Goal: Task Accomplishment & Management: Complete application form

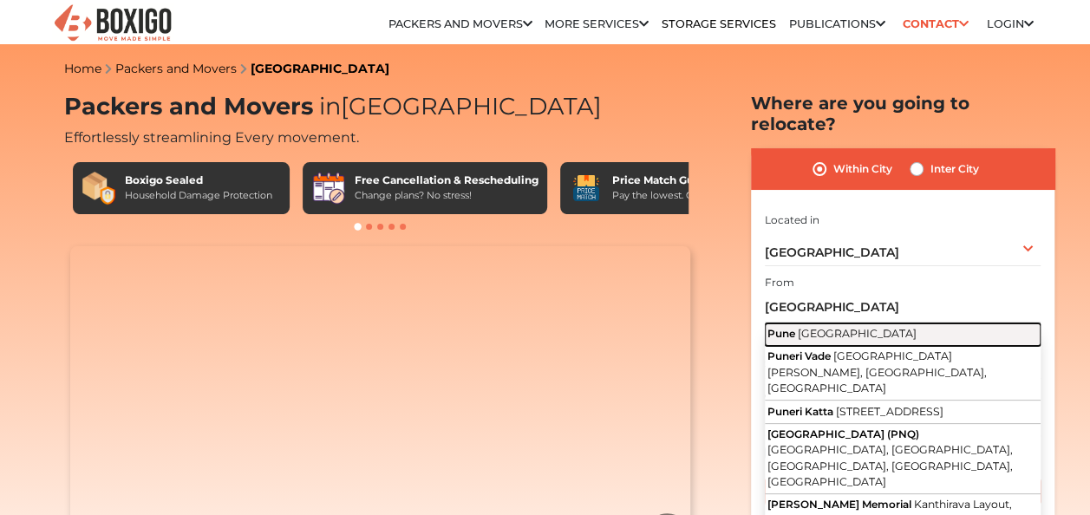
click at [827, 324] on button "Pune [GEOGRAPHIC_DATA]" at bounding box center [903, 335] width 276 height 23
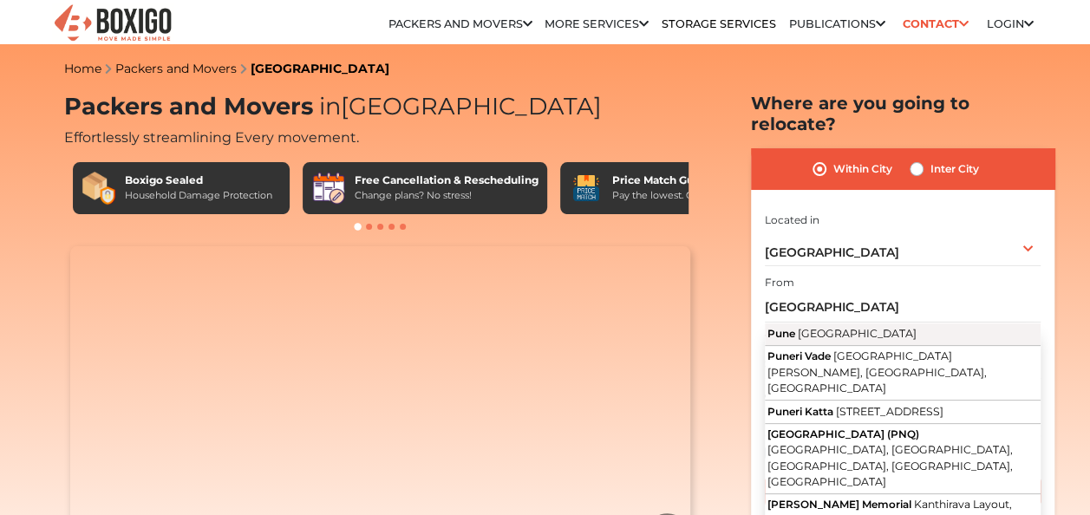
type input "[GEOGRAPHIC_DATA], [GEOGRAPHIC_DATA]"
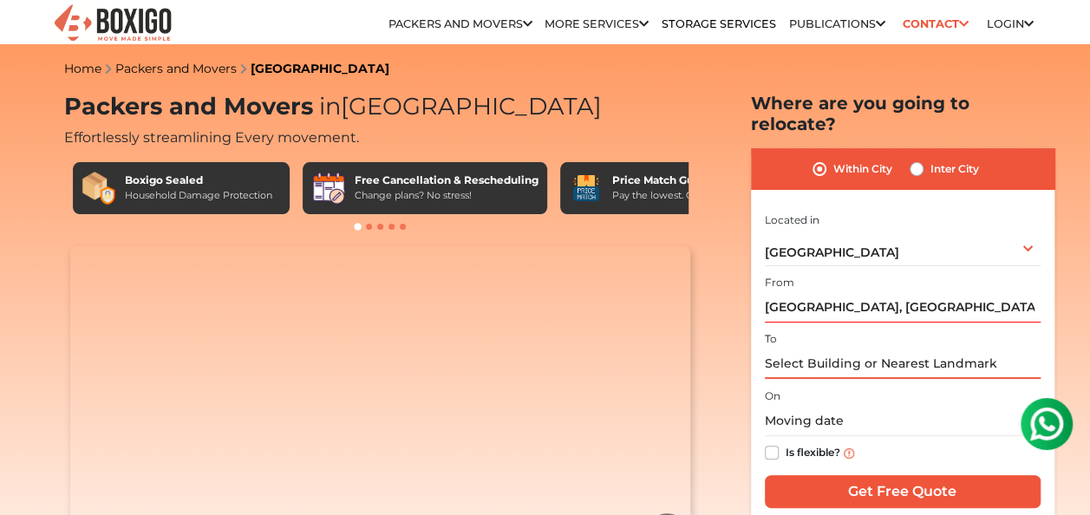
click at [857, 349] on input "text" at bounding box center [903, 364] width 276 height 30
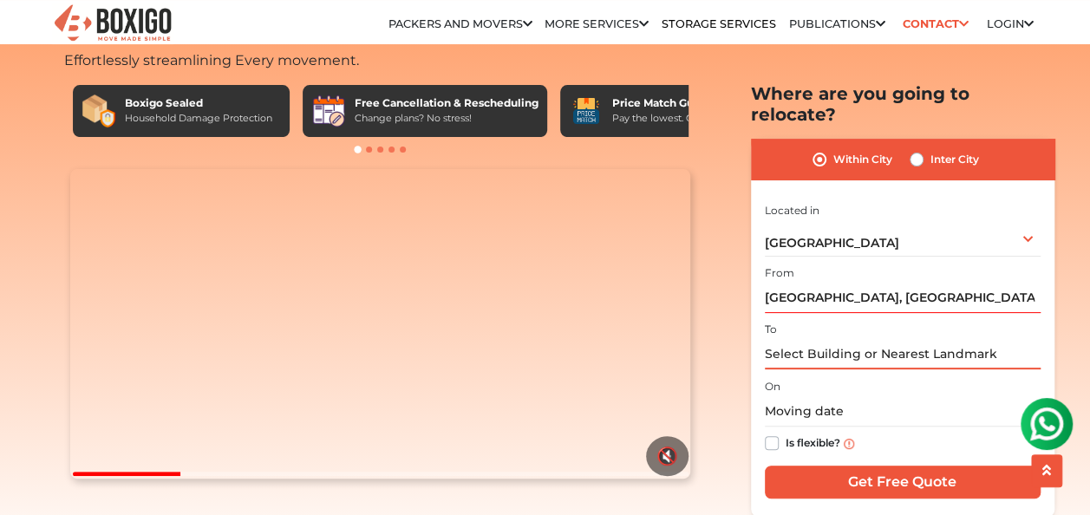
scroll to position [173, 0]
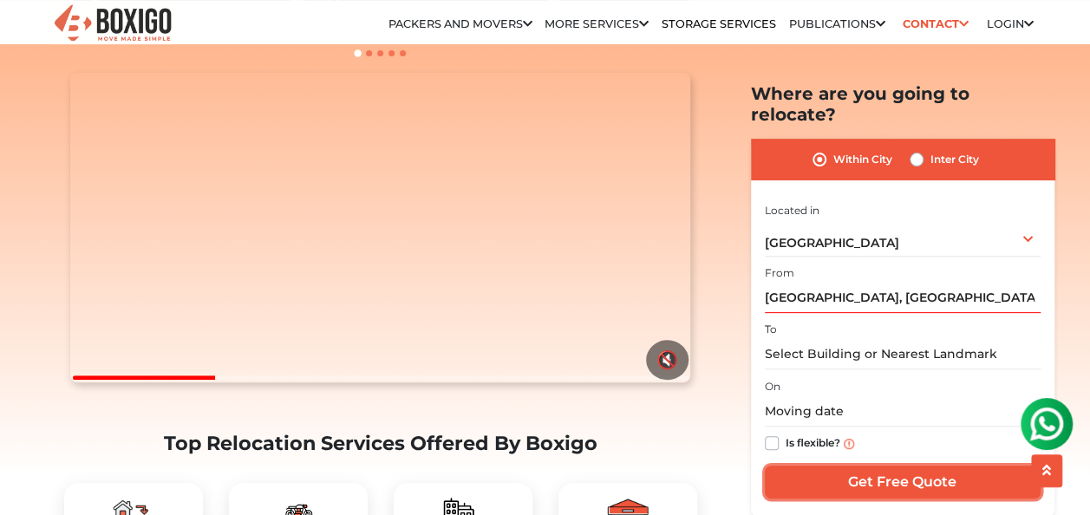
click at [899, 474] on input "Get Free Quote" at bounding box center [903, 482] width 276 height 33
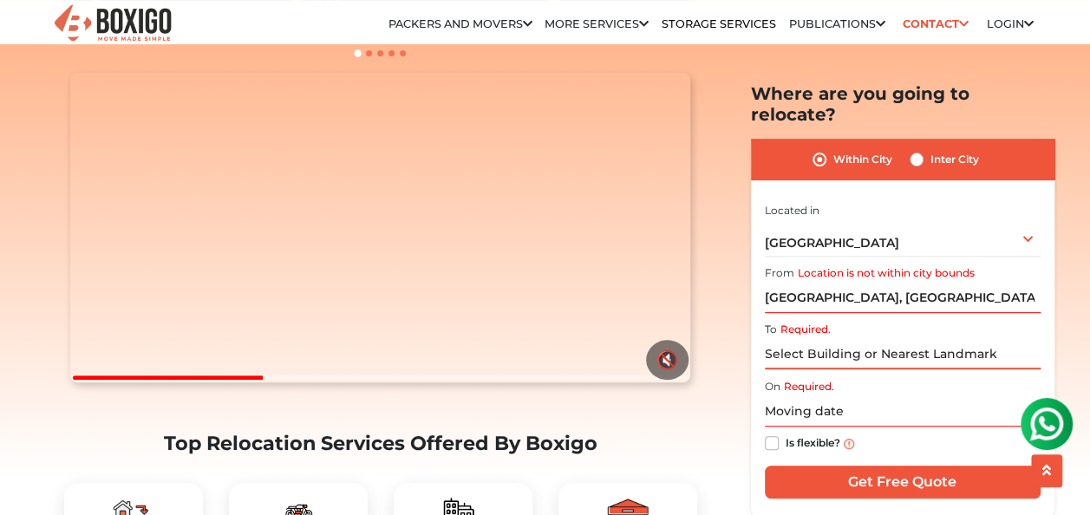
click at [902, 341] on input "Required." at bounding box center [903, 354] width 276 height 30
click at [832, 396] on input "text" at bounding box center [903, 411] width 276 height 30
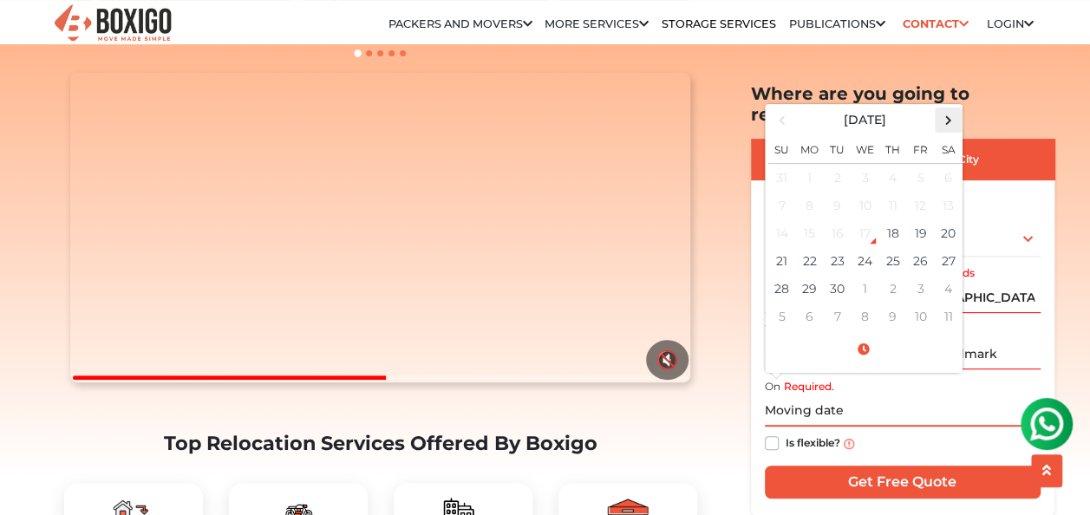
click at [949, 108] on span at bounding box center [948, 119] width 23 height 23
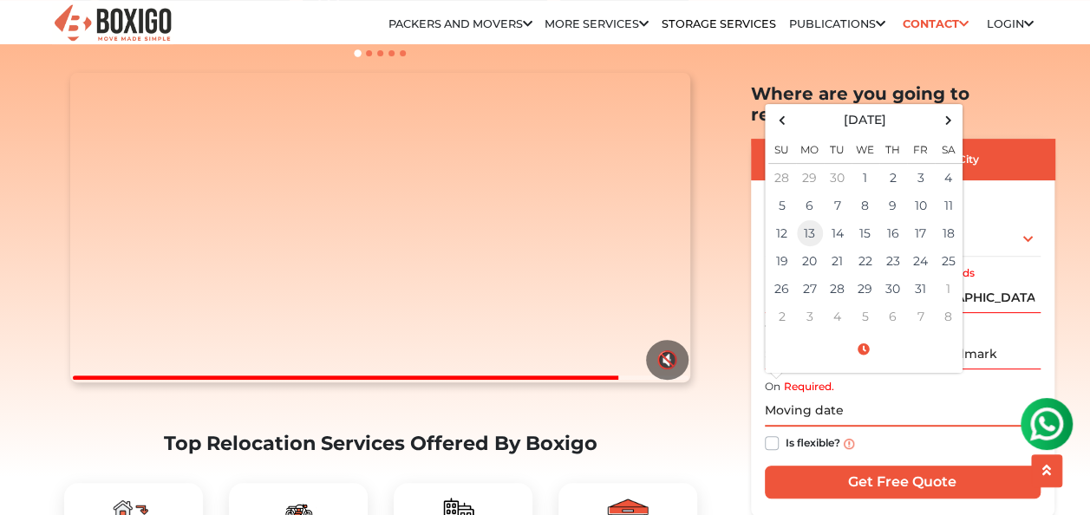
click at [816, 219] on td "13" at bounding box center [810, 233] width 28 height 28
type input "[DATE] 12:00 AM"
click at [932, 427] on div "Is flexible?" at bounding box center [903, 444] width 276 height 34
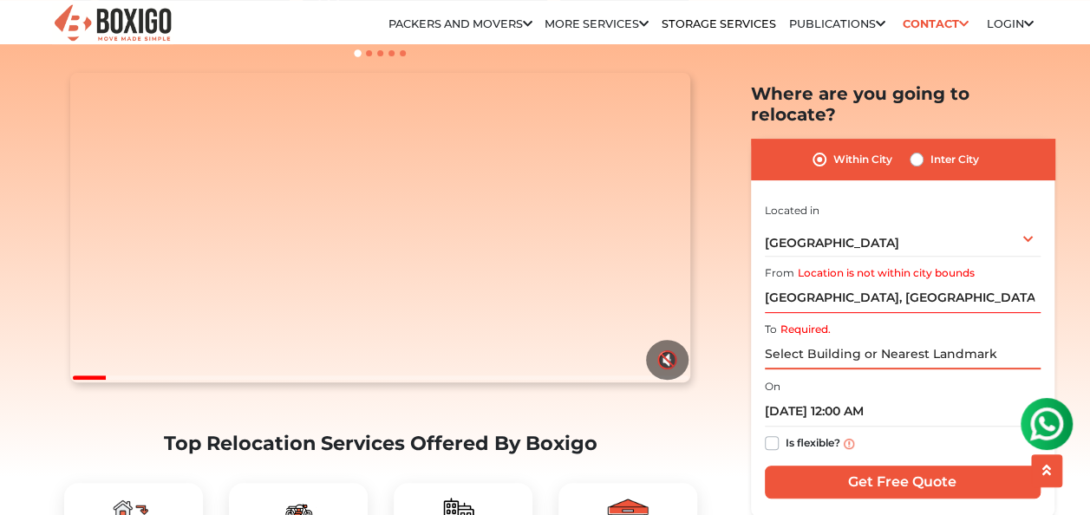
click at [934, 341] on input "Required." at bounding box center [903, 354] width 276 height 30
click at [901, 283] on input "[GEOGRAPHIC_DATA], [GEOGRAPHIC_DATA]" at bounding box center [903, 298] width 276 height 30
click at [937, 265] on label "Location is not within city bounds" at bounding box center [886, 273] width 177 height 16
click at [937, 283] on input "[GEOGRAPHIC_DATA], [GEOGRAPHIC_DATA]" at bounding box center [903, 298] width 276 height 30
click at [843, 265] on label "Location is not within city bounds" at bounding box center [886, 273] width 177 height 16
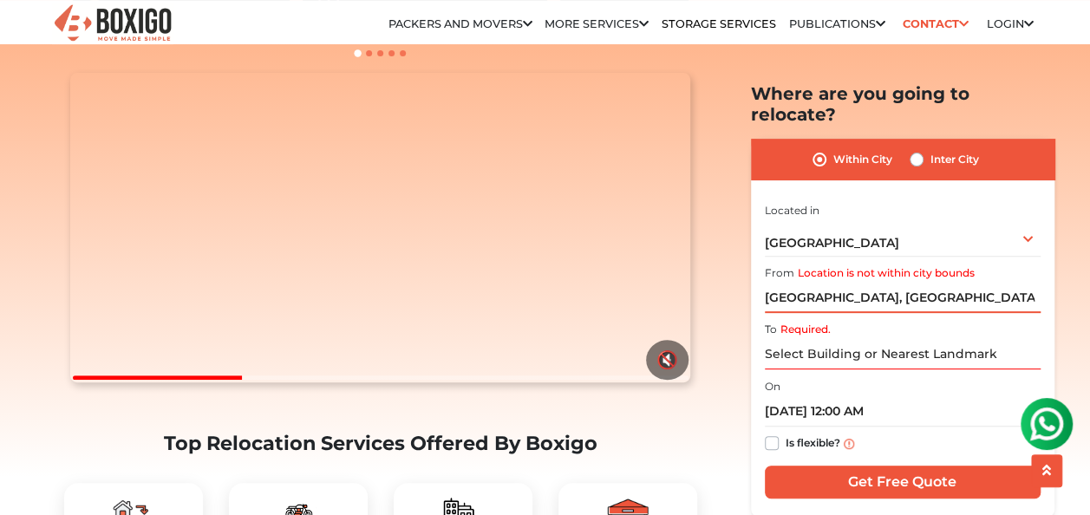
click at [843, 283] on input "[GEOGRAPHIC_DATA], [GEOGRAPHIC_DATA]" at bounding box center [903, 298] width 276 height 30
click at [883, 339] on input "Required." at bounding box center [903, 354] width 276 height 30
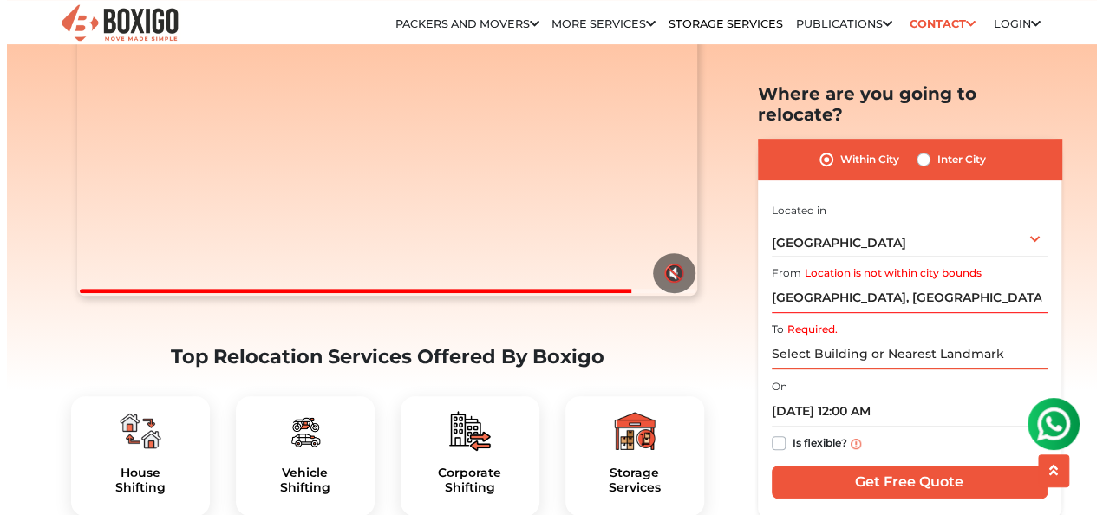
scroll to position [347, 0]
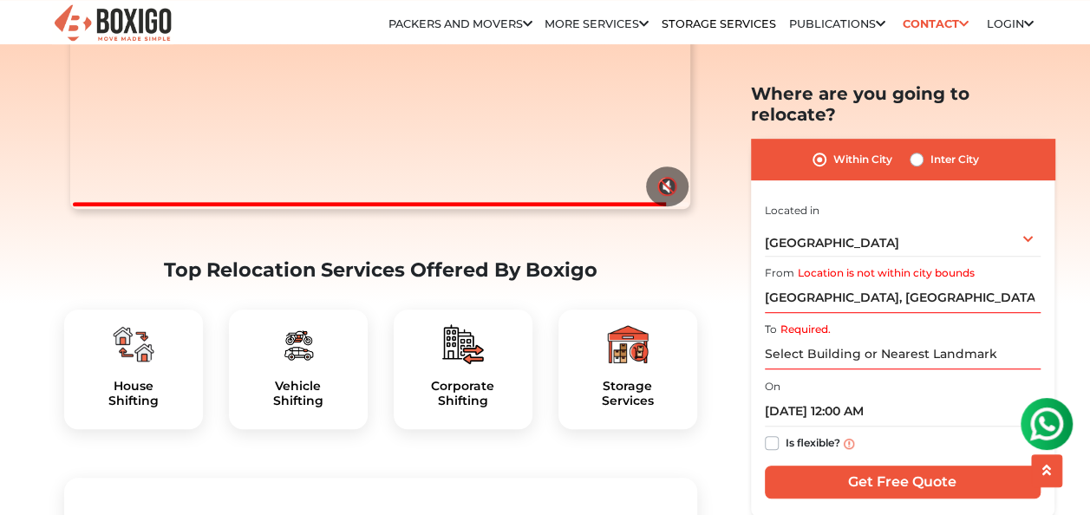
click at [907, 441] on div "I am shifting my 1 BHK 2 BHK 3 BHK 3 + BHK FEW ITEMS FEW ITEMS 1 BHK 2 BHK 3 BH…" at bounding box center [903, 351] width 276 height 305
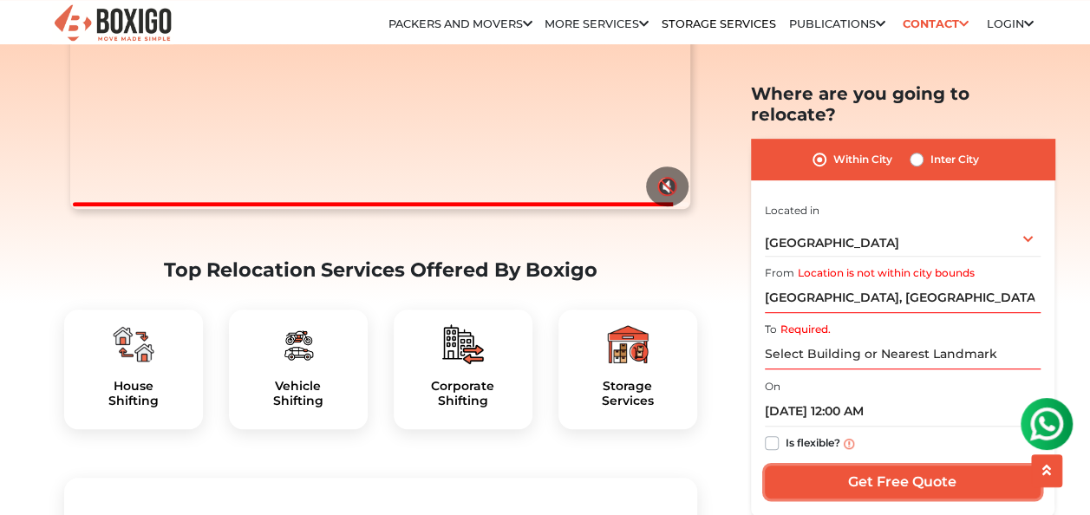
click at [909, 466] on input "Get Free Quote" at bounding box center [903, 482] width 276 height 33
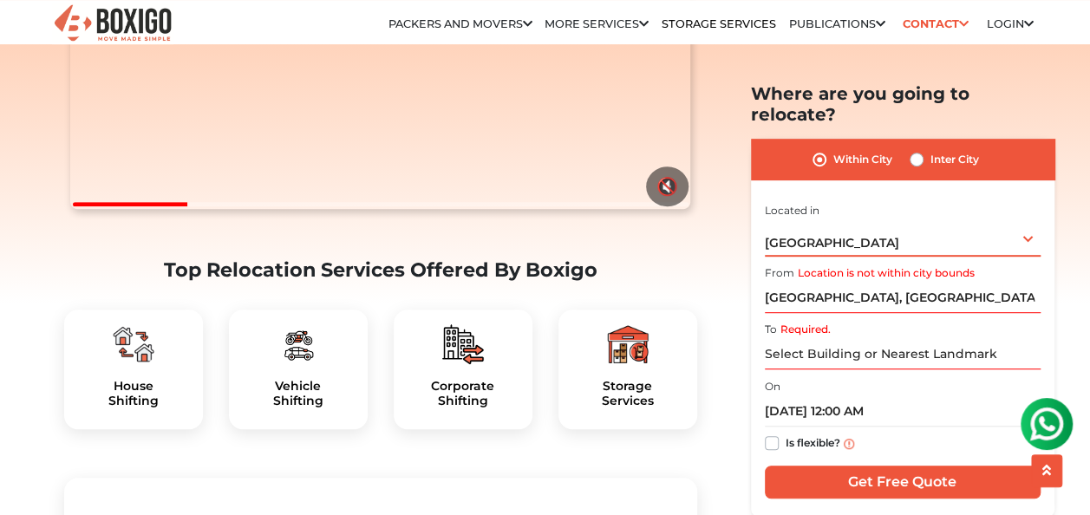
click at [1024, 219] on div "[GEOGRAPHIC_DATA] Select City [GEOGRAPHIC_DATA] [GEOGRAPHIC_DATA] [GEOGRAPHIC_D…" at bounding box center [903, 237] width 276 height 36
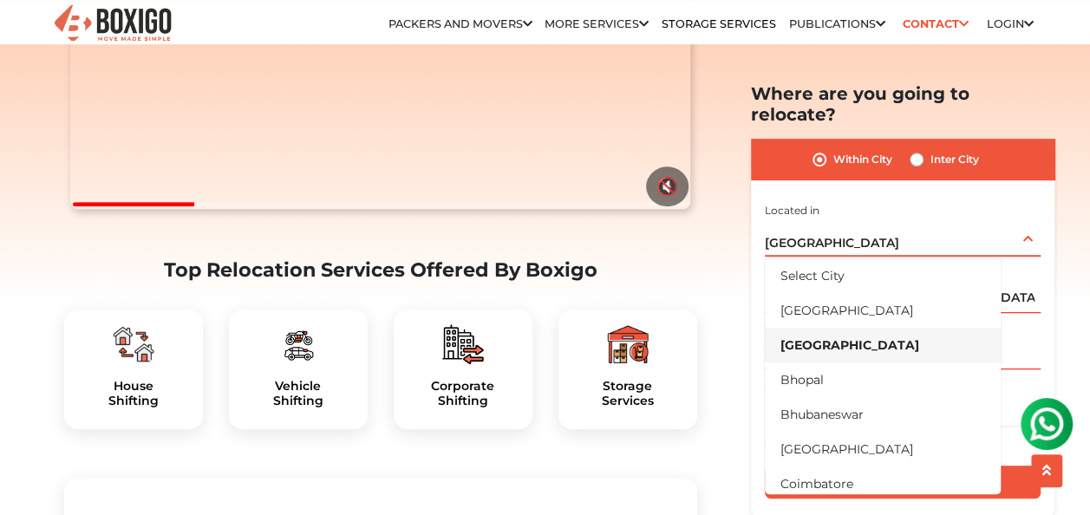
click at [1024, 219] on div "[GEOGRAPHIC_DATA] Select City [GEOGRAPHIC_DATA] [GEOGRAPHIC_DATA] [GEOGRAPHIC_D…" at bounding box center [903, 237] width 276 height 36
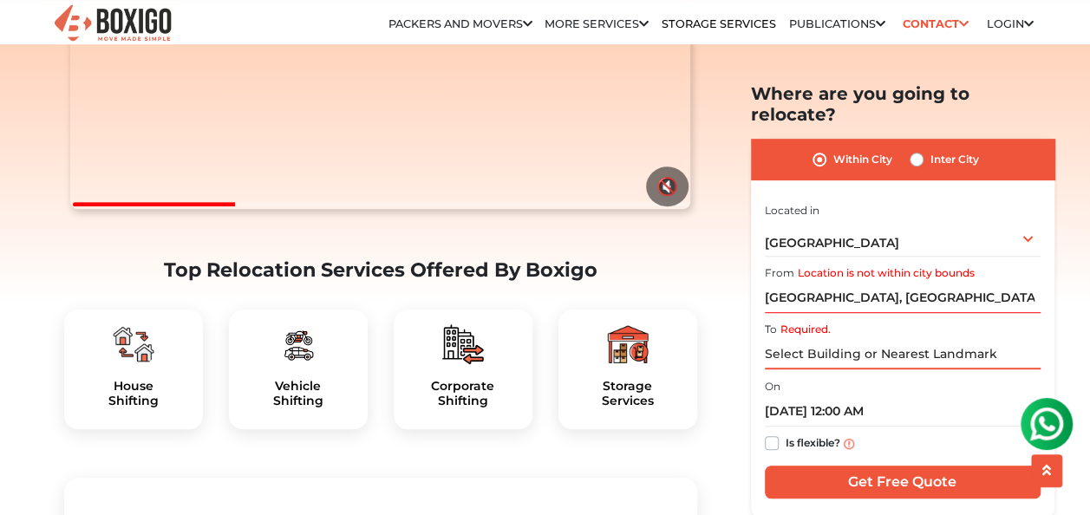
click at [829, 339] on input "Required." at bounding box center [903, 354] width 276 height 30
drag, startPoint x: 914, startPoint y: 272, endPoint x: 734, endPoint y: 272, distance: 180.4
click at [734, 272] on section "Packers and Movers in [GEOGRAPHIC_DATA] Effortlessly streamlining Every movemen…" at bounding box center [875, 300] width 304 height 435
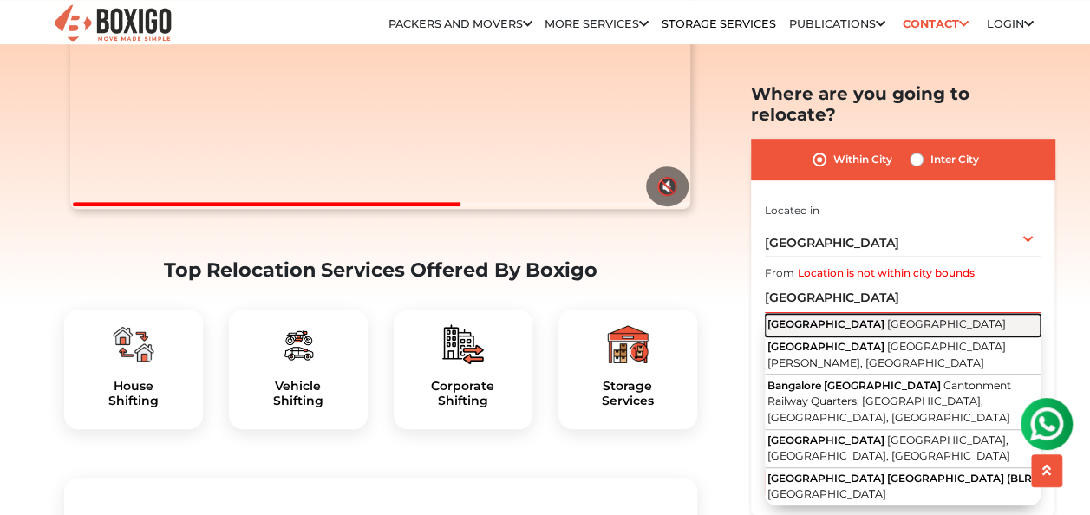
click at [887, 317] on span "[GEOGRAPHIC_DATA]" at bounding box center [946, 323] width 119 height 13
type input "[GEOGRAPHIC_DATA], [GEOGRAPHIC_DATA]"
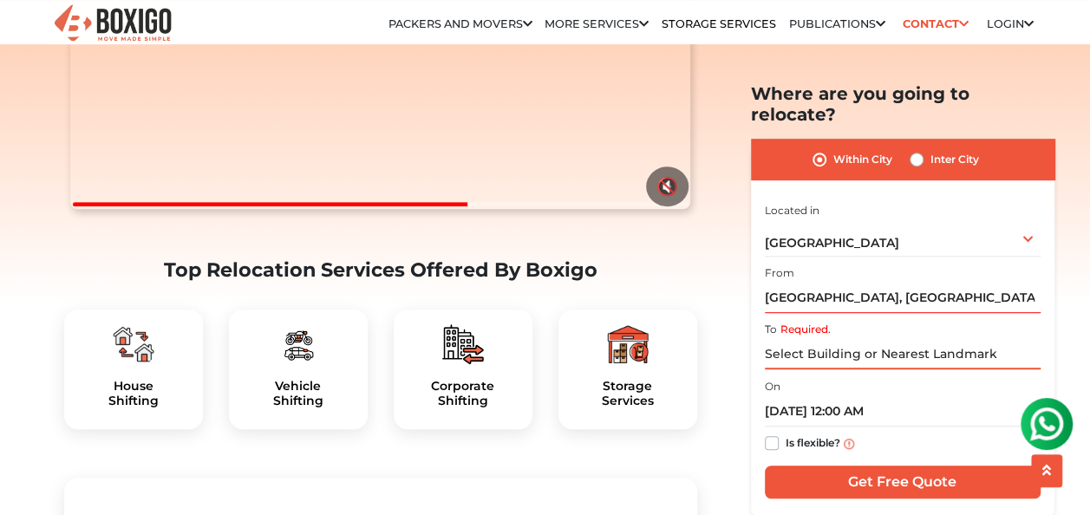
click at [836, 339] on input "Required." at bounding box center [903, 354] width 276 height 30
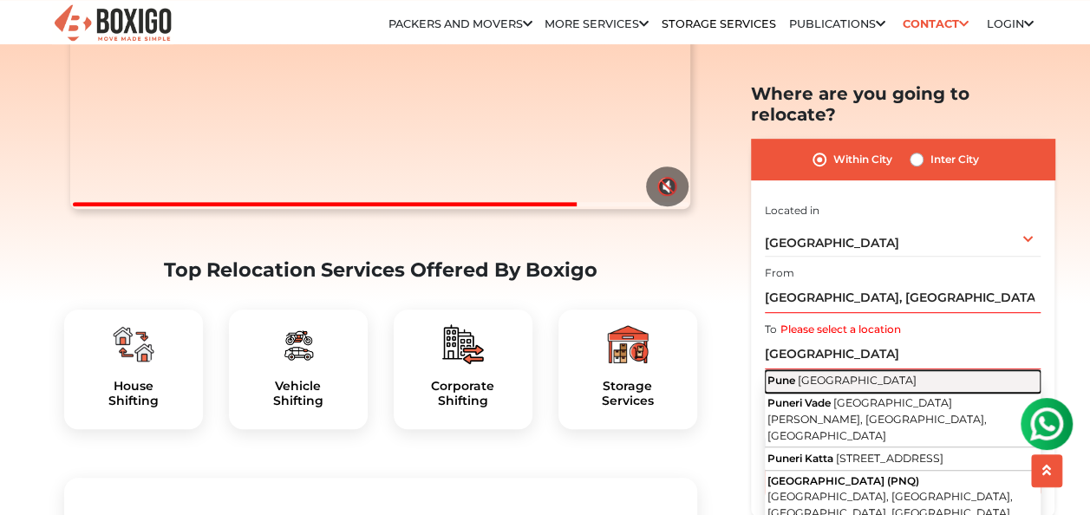
click at [824, 374] on span "[GEOGRAPHIC_DATA]" at bounding box center [857, 380] width 119 height 13
type input "[GEOGRAPHIC_DATA], [GEOGRAPHIC_DATA]"
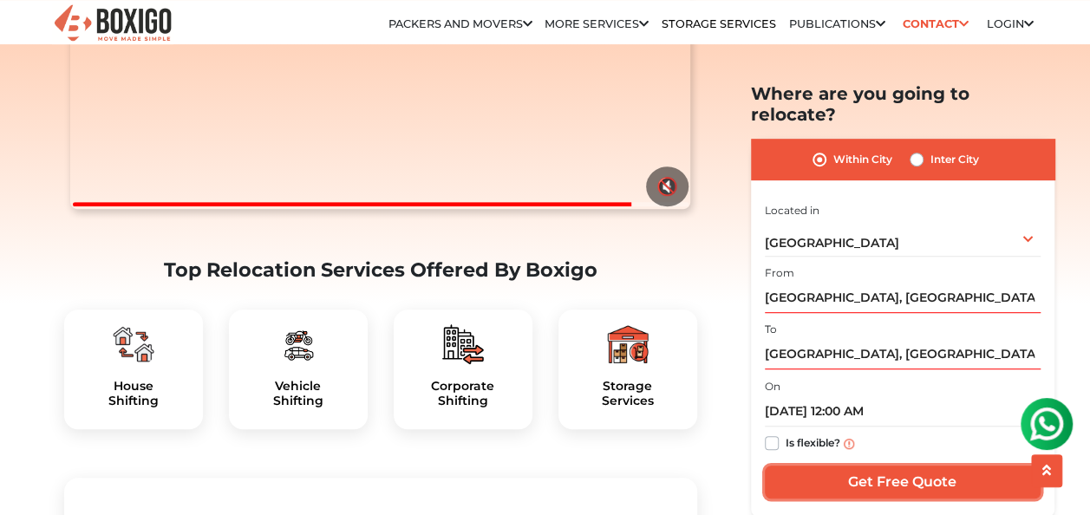
click at [905, 466] on input "Get Free Quote" at bounding box center [903, 482] width 276 height 33
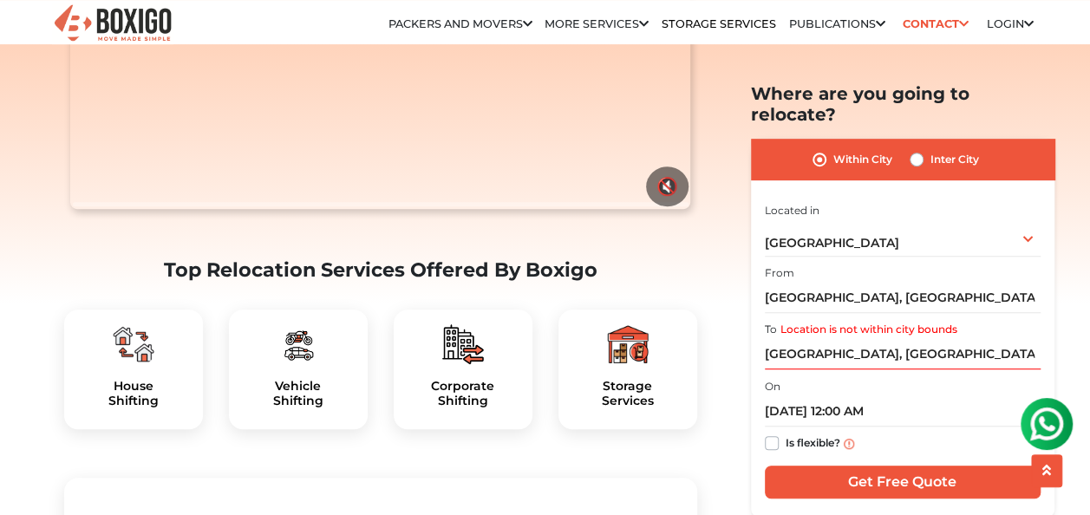
click at [967, 318] on div "To Location is not within city bounds [GEOGRAPHIC_DATA], [GEOGRAPHIC_DATA]" at bounding box center [903, 343] width 276 height 51
